Goal: Transaction & Acquisition: Purchase product/service

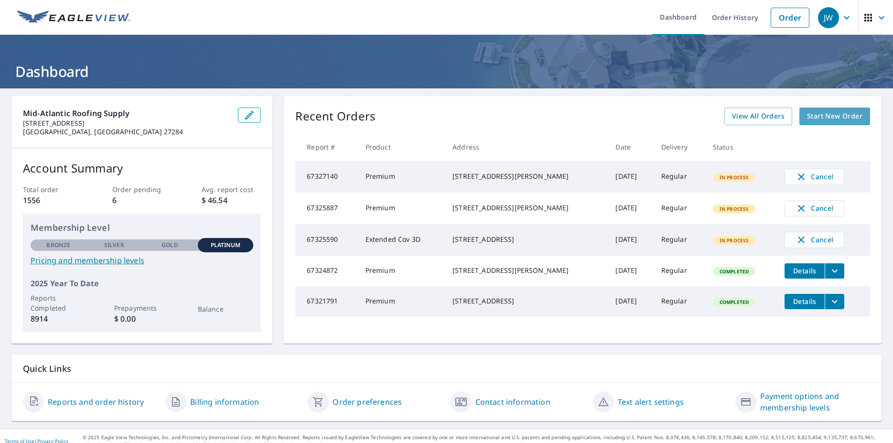
click at [829, 114] on span "Start New Order" at bounding box center [834, 116] width 55 height 12
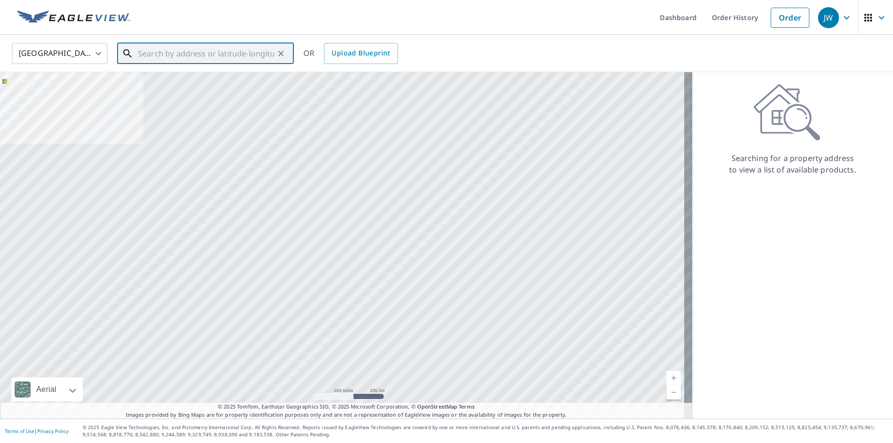
click at [184, 58] on input "text" at bounding box center [206, 53] width 136 height 27
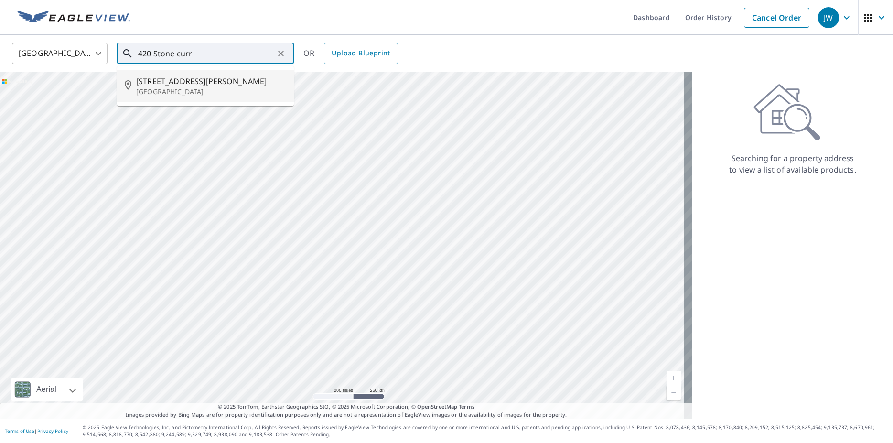
click at [194, 84] on span "[STREET_ADDRESS][PERSON_NAME]" at bounding box center [211, 80] width 150 height 11
type input "[STREET_ADDRESS][PERSON_NAME][PERSON_NAME]"
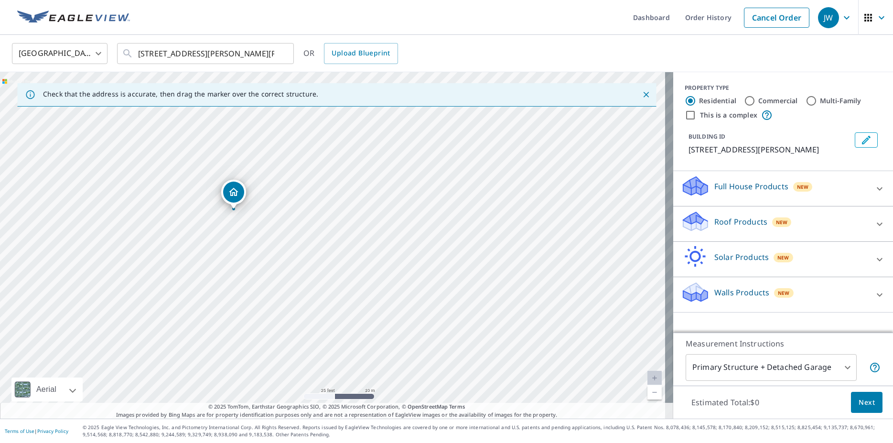
drag, startPoint x: 274, startPoint y: 249, endPoint x: 299, endPoint y: 240, distance: 26.9
click at [299, 240] on div "[STREET_ADDRESS][PERSON_NAME][PERSON_NAME]" at bounding box center [336, 245] width 673 height 346
drag, startPoint x: 262, startPoint y: 241, endPoint x: 354, endPoint y: 261, distance: 94.3
click at [354, 261] on div "[STREET_ADDRESS][PERSON_NAME][PERSON_NAME]" at bounding box center [336, 245] width 673 height 346
drag, startPoint x: 418, startPoint y: 267, endPoint x: 342, endPoint y: 325, distance: 95.5
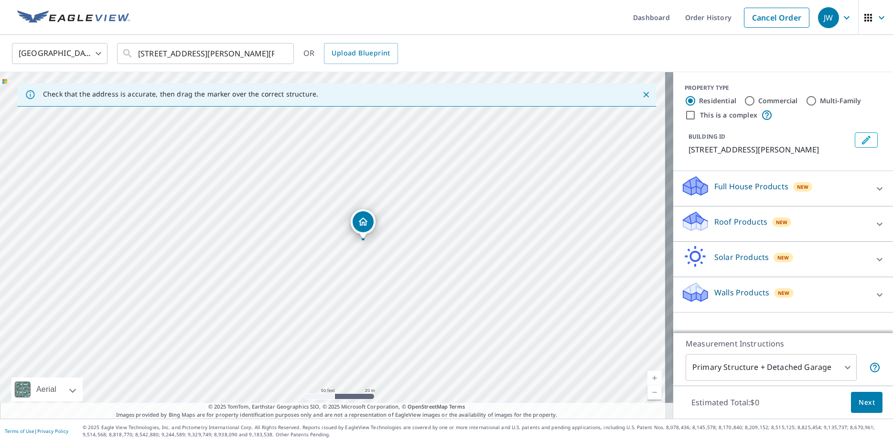
click at [342, 325] on div "[STREET_ADDRESS][PERSON_NAME][PERSON_NAME]" at bounding box center [336, 245] width 673 height 346
click at [874, 230] on icon at bounding box center [879, 223] width 11 height 11
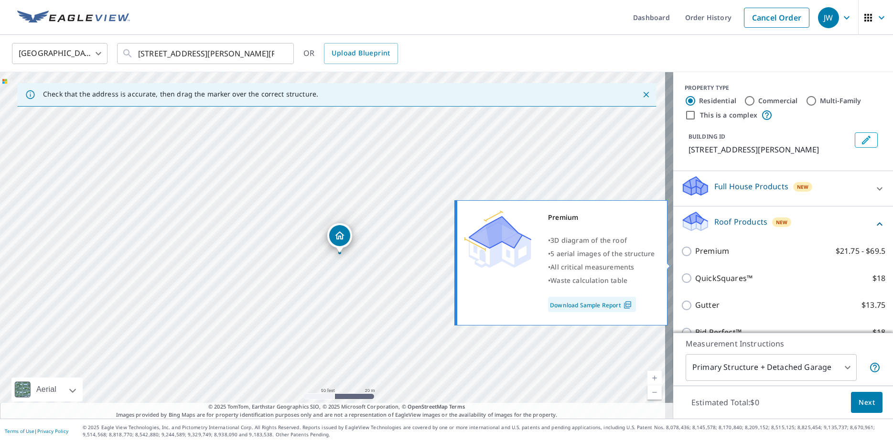
click at [681, 257] on input "Premium $21.75 - $69.5" at bounding box center [688, 251] width 14 height 11
checkbox input "true"
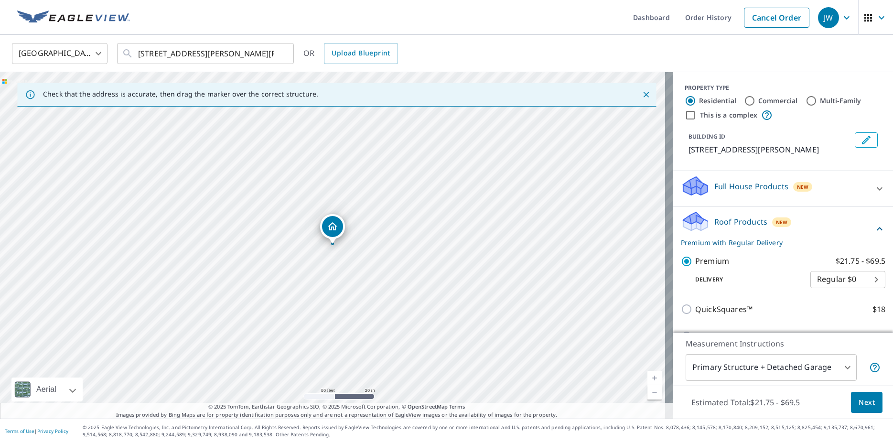
click at [858, 401] on span "Next" at bounding box center [866, 402] width 16 height 12
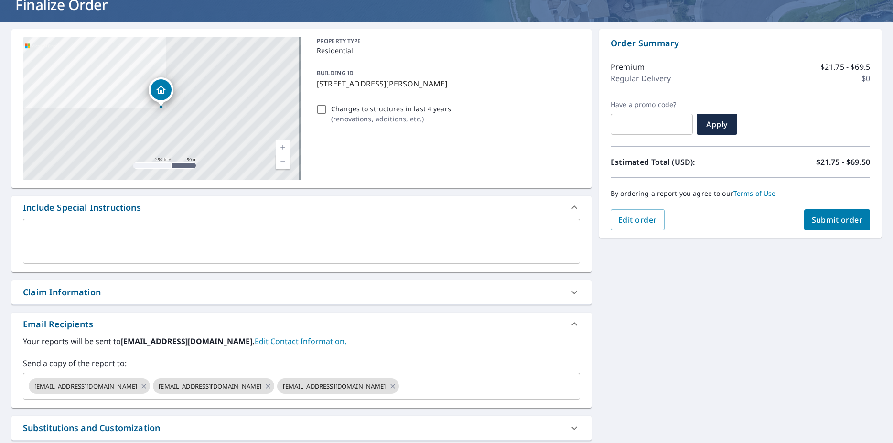
scroll to position [165, 0]
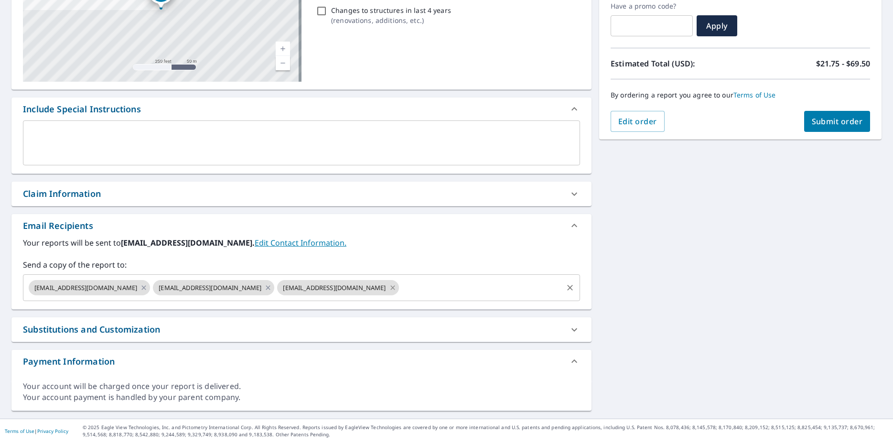
click at [389, 285] on icon at bounding box center [393, 287] width 8 height 11
click at [266, 288] on icon at bounding box center [268, 287] width 4 height 4
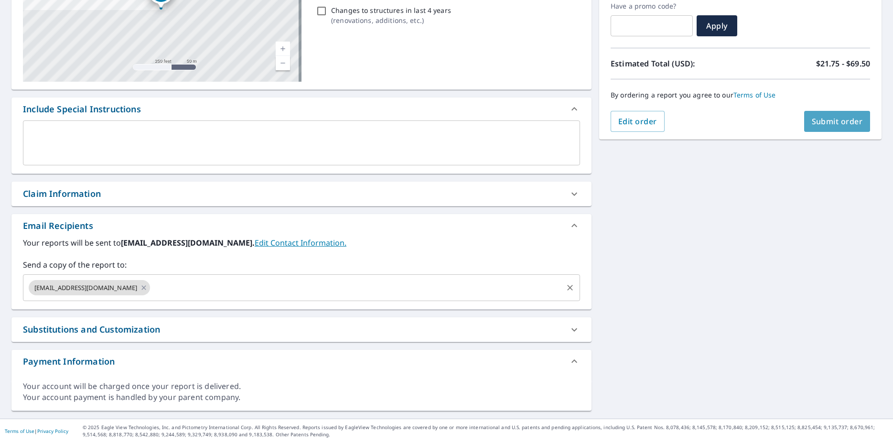
click at [821, 124] on span "Submit order" at bounding box center [837, 121] width 51 height 11
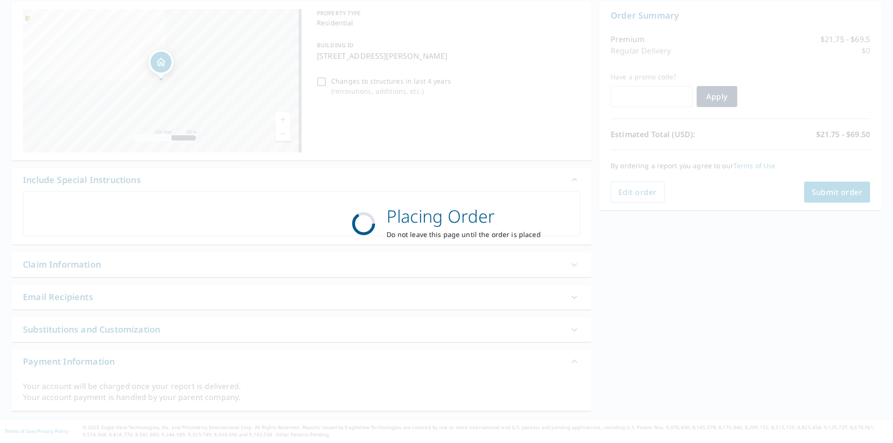
scroll to position [95, 0]
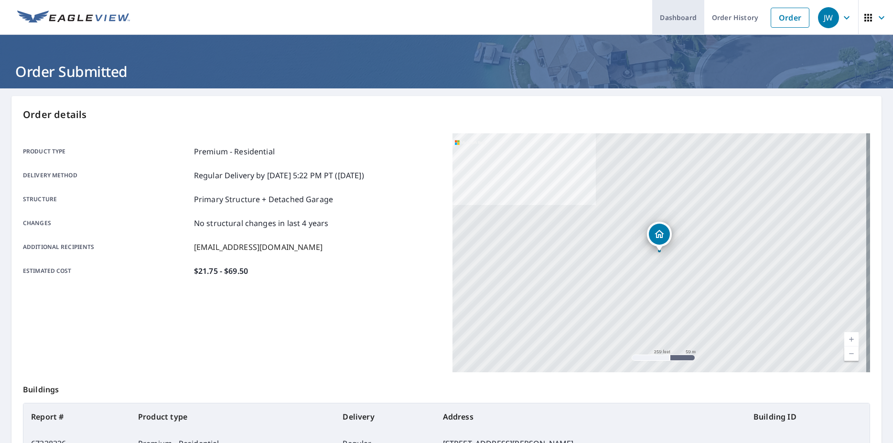
click at [667, 24] on link "Dashboard" at bounding box center [678, 17] width 52 height 35
